Goal: Task Accomplishment & Management: Use online tool/utility

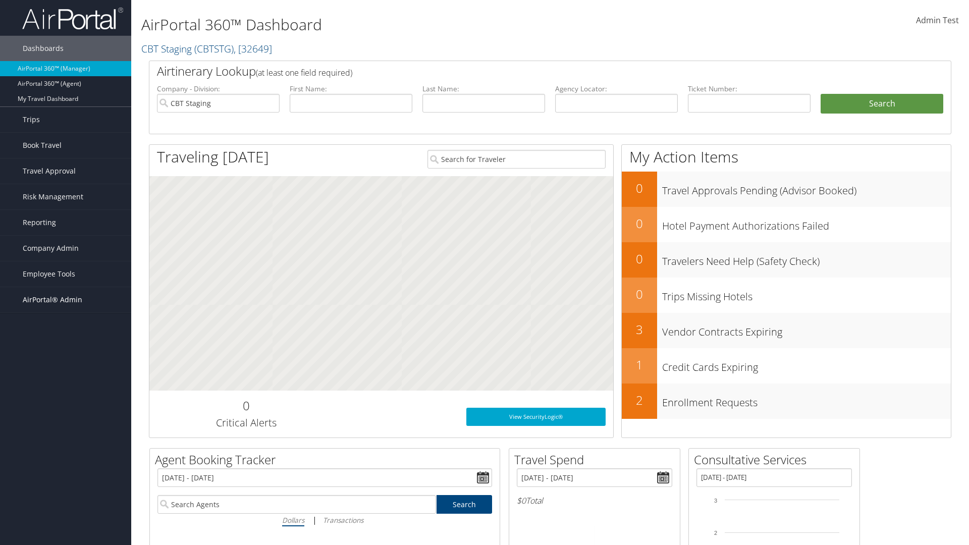
click at [66, 300] on span "AirPortal® Admin" at bounding box center [53, 299] width 60 height 25
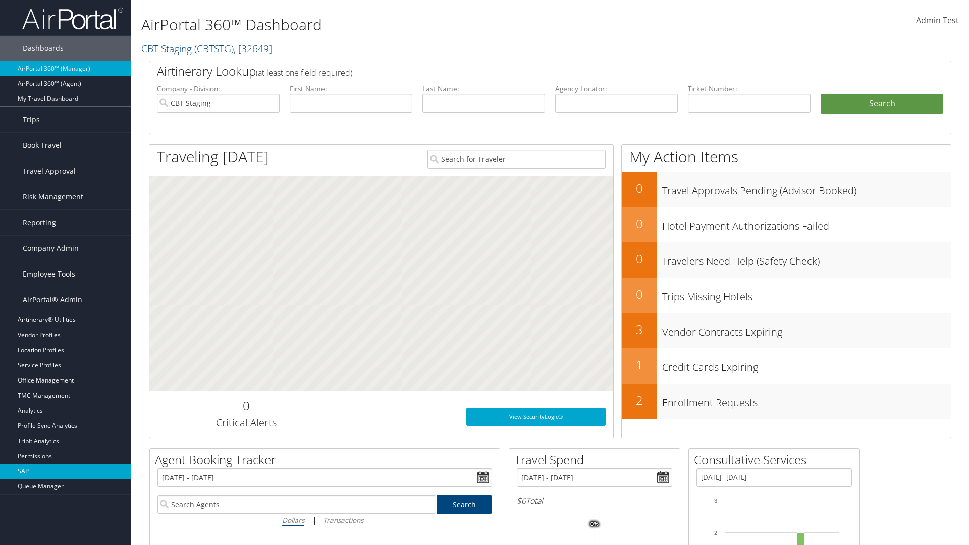
click at [66, 464] on link "SAP" at bounding box center [65, 471] width 131 height 15
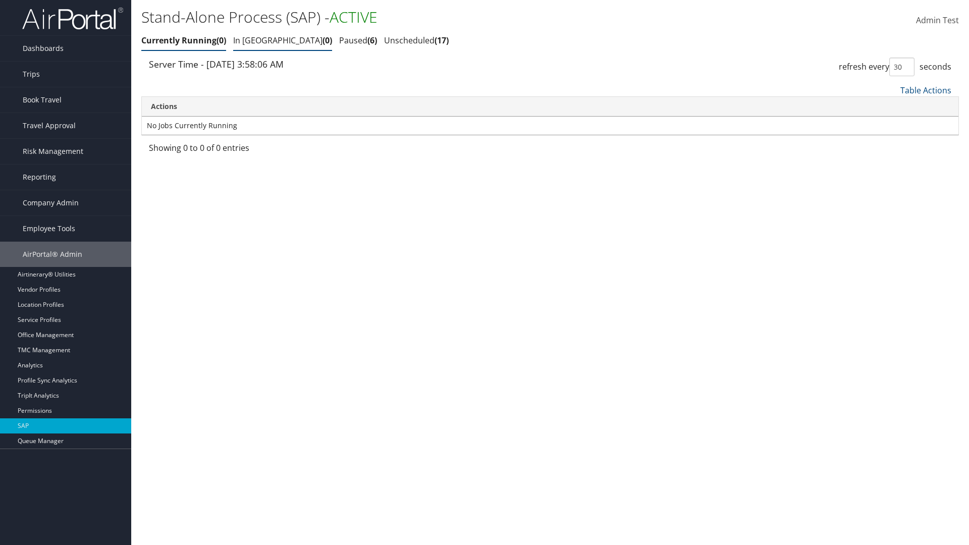
click at [253, 40] on link "In Queue 0" at bounding box center [282, 40] width 99 height 11
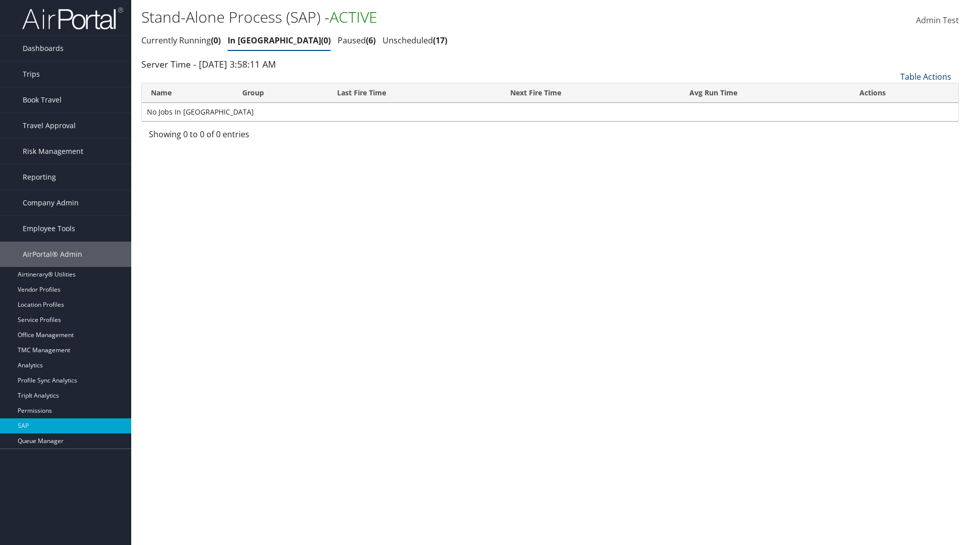
click at [926, 77] on link "Table Actions" at bounding box center [926, 76] width 51 height 11
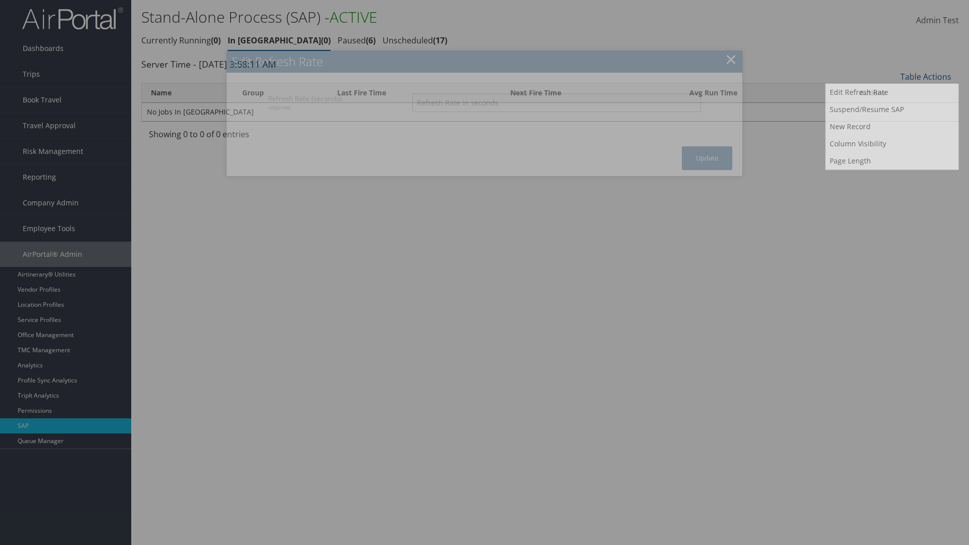
click at [556, 102] on input "Refresh Rate (seconds): required" at bounding box center [556, 102] width 289 height 19
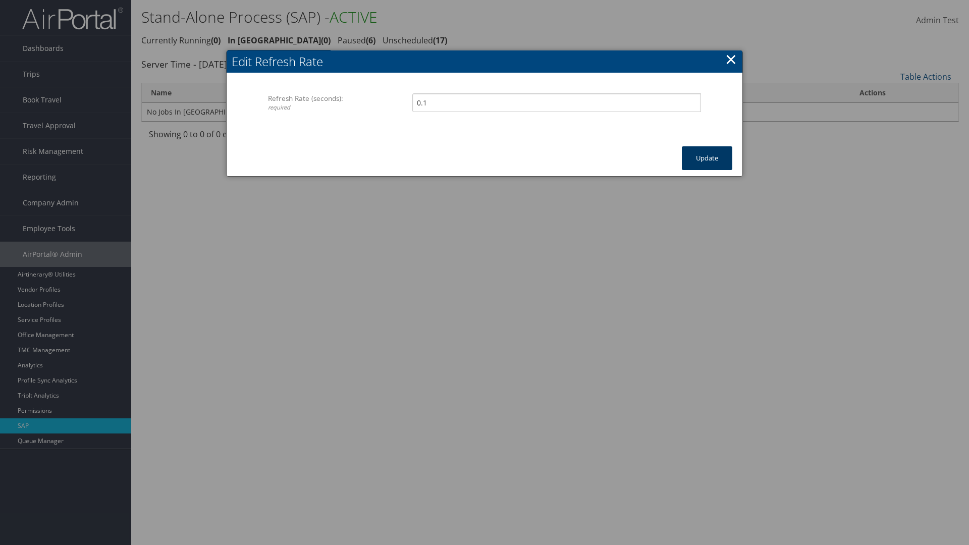
click at [707, 158] on button "Update" at bounding box center [707, 158] width 50 height 24
type input "100"
